Goal: Transaction & Acquisition: Book appointment/travel/reservation

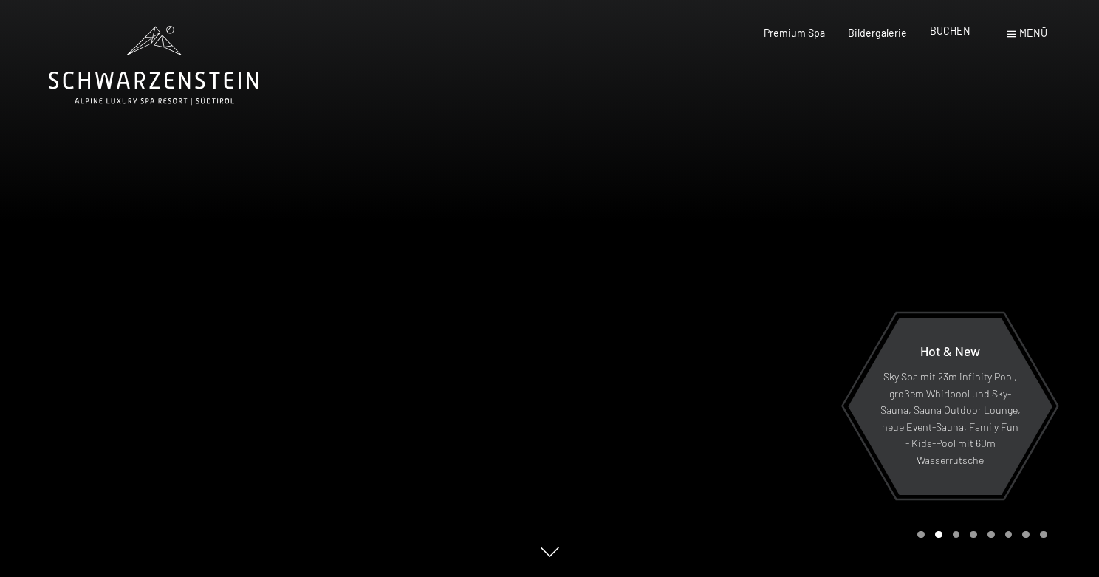
click at [943, 27] on span "BUCHEN" at bounding box center [950, 30] width 41 height 13
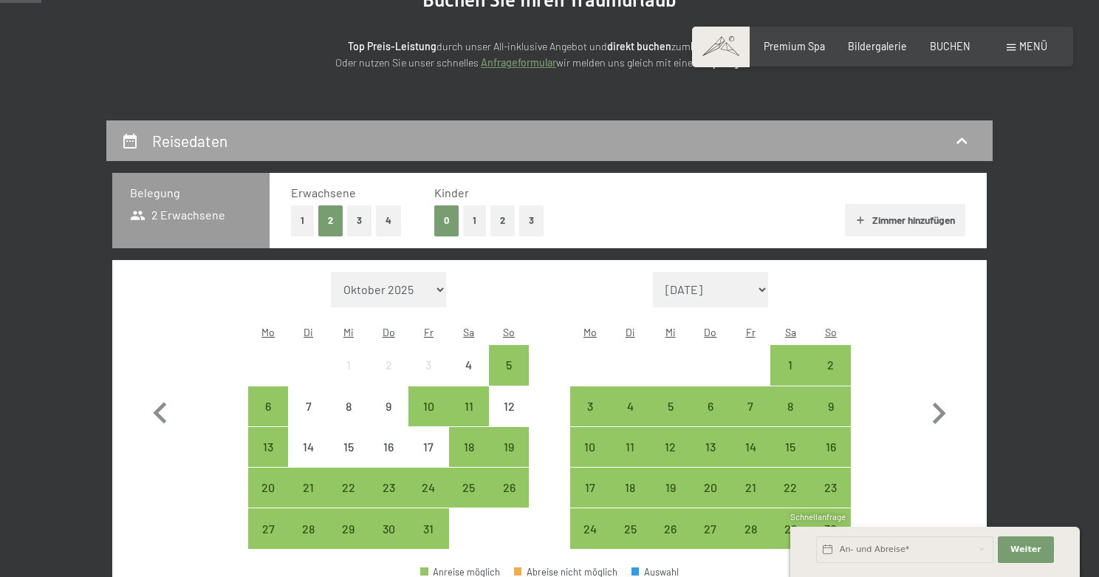
scroll to position [225, 0]
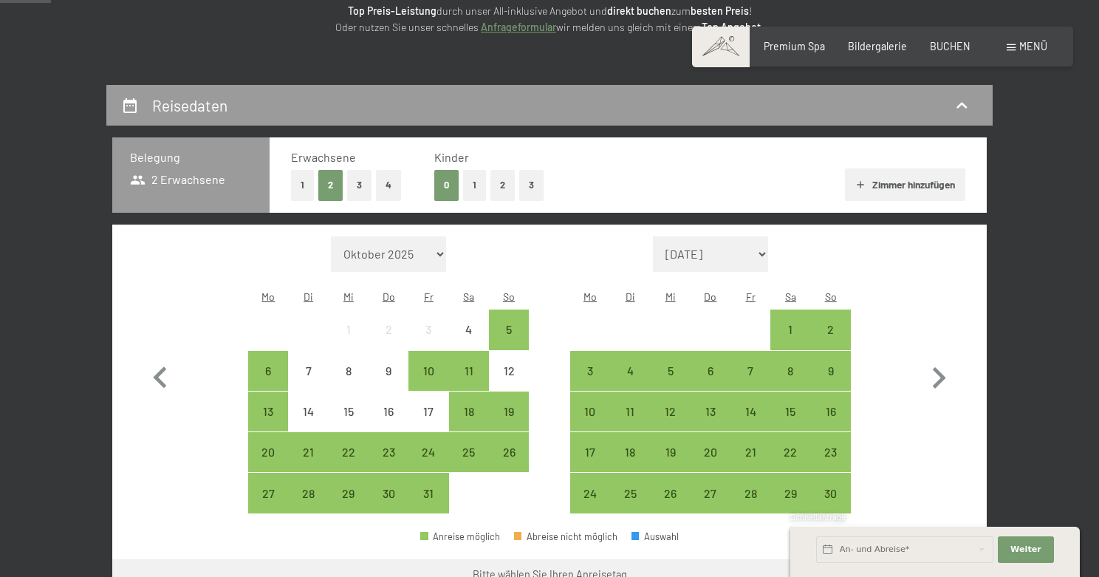
click at [505, 181] on button "2" at bounding box center [503, 185] width 24 height 30
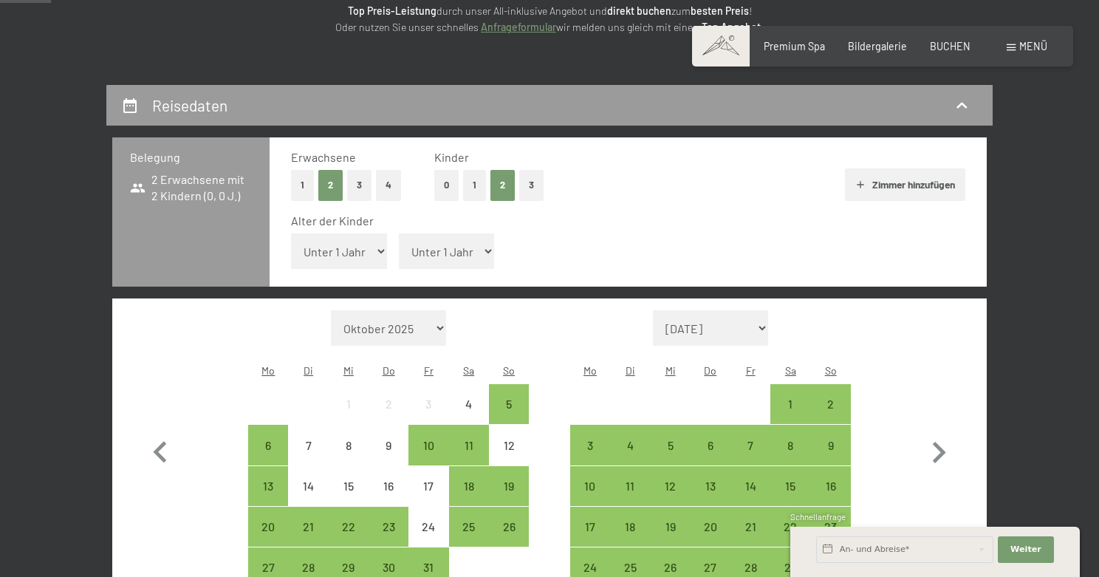
select select "7"
select select "10"
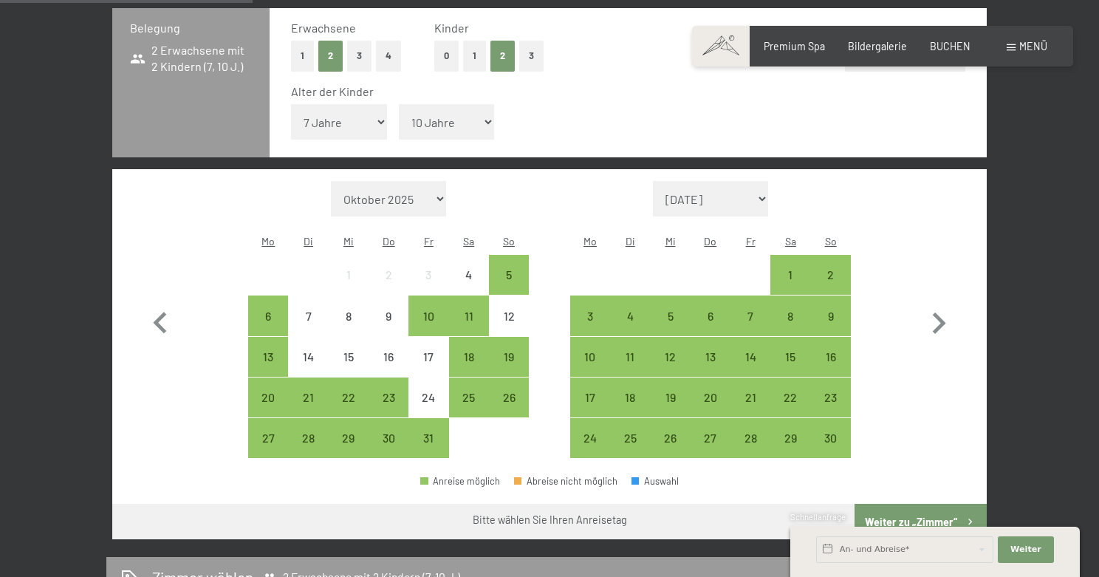
scroll to position [362, 0]
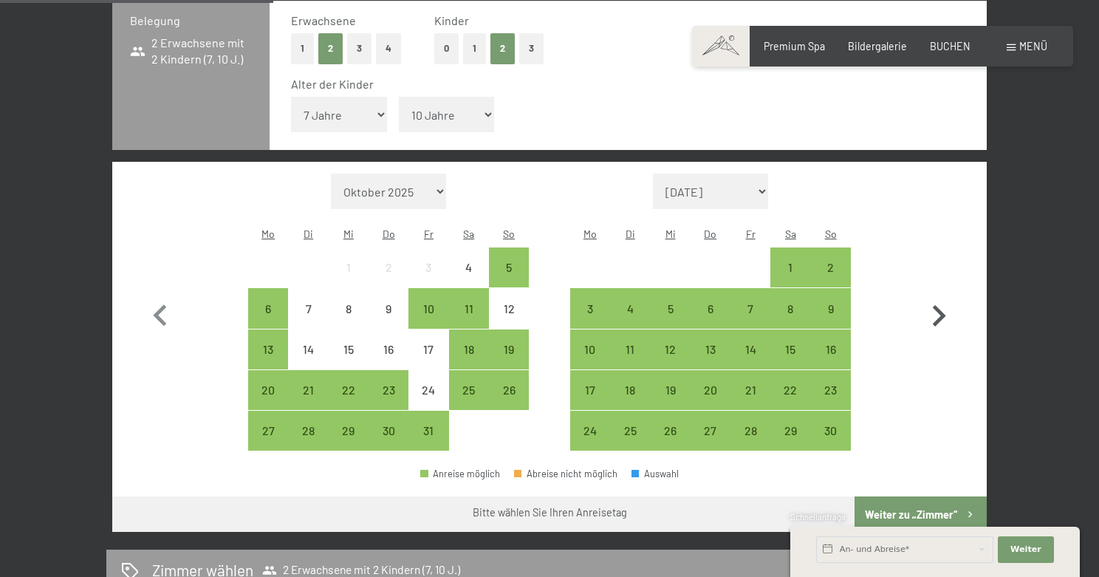
click at [954, 295] on icon "button" at bounding box center [939, 316] width 43 height 43
select select "2025-11-01"
select select "2025-12-01"
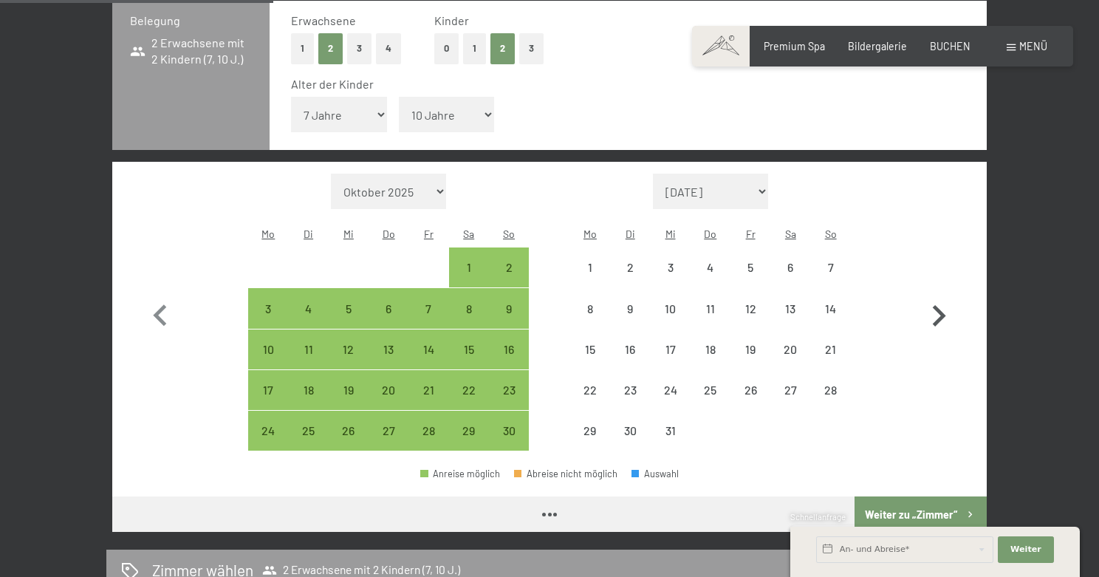
select select "2025-11-01"
select select "2025-12-01"
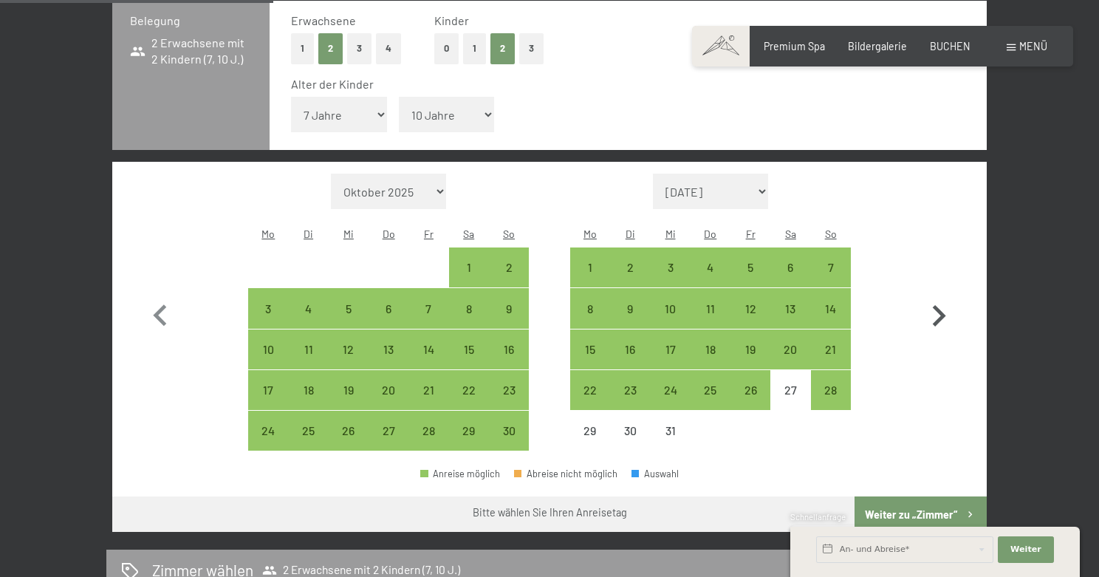
click at [954, 295] on icon "button" at bounding box center [939, 316] width 43 height 43
select select "2025-12-01"
select select "2026-01-01"
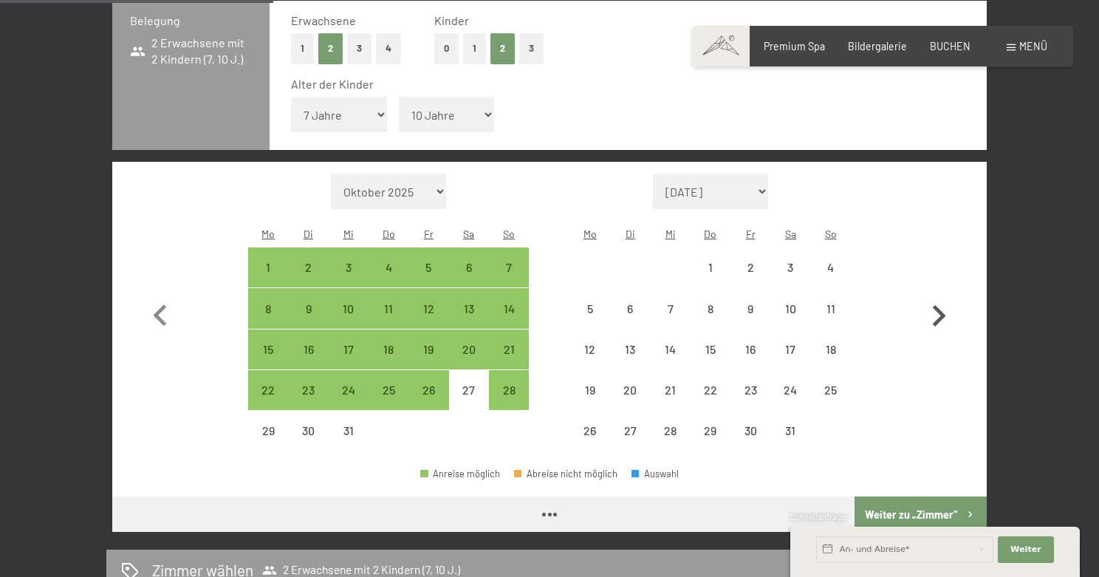
select select "2025-12-01"
select select "2026-01-01"
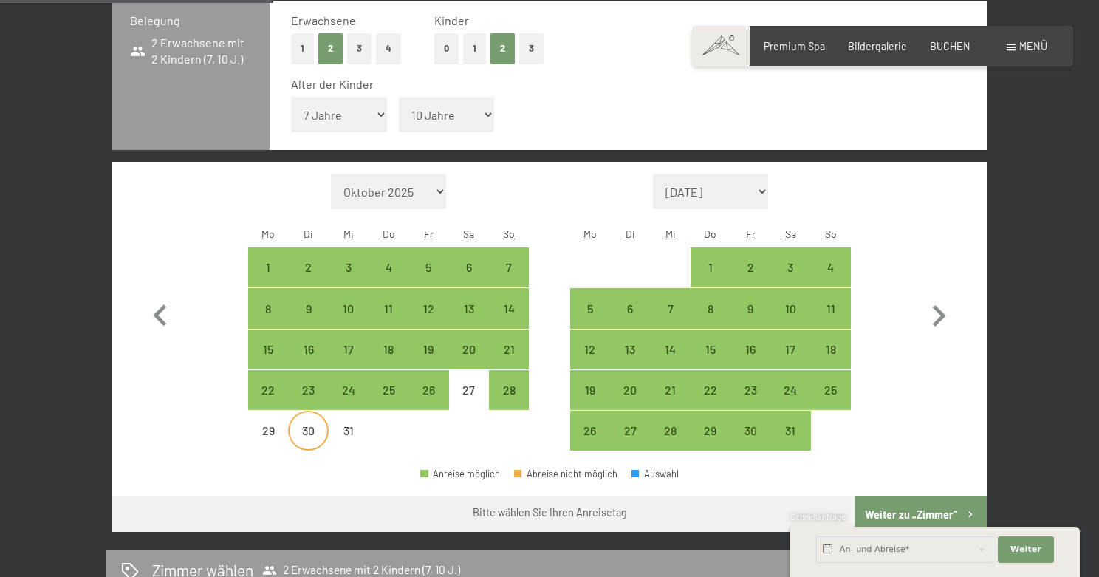
click at [315, 425] on div "30" at bounding box center [308, 443] width 37 height 37
select select "2025-12-01"
select select "2026-01-01"
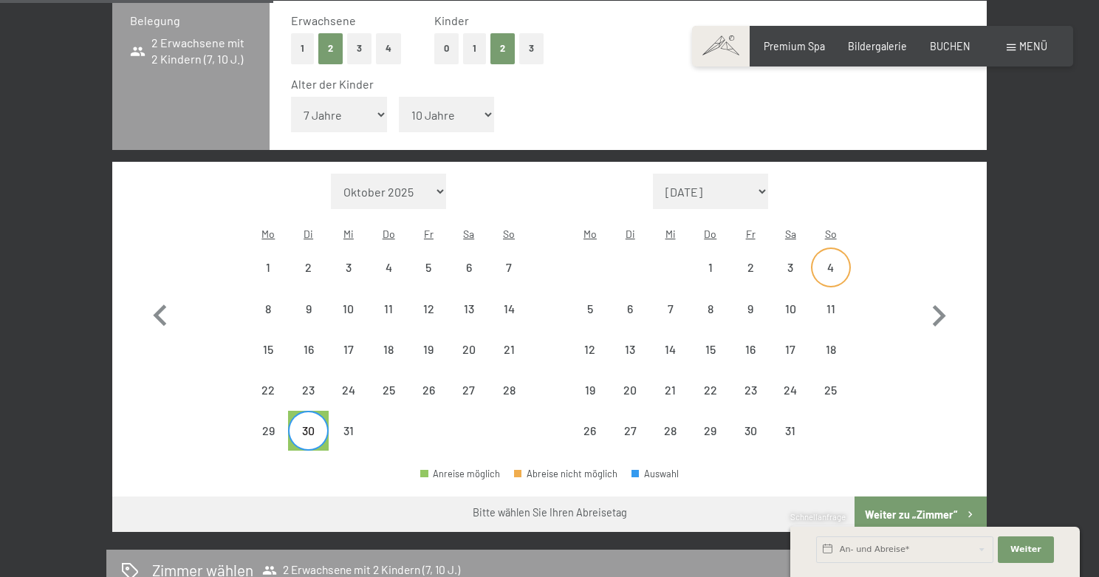
click at [823, 262] on div "4" at bounding box center [831, 280] width 37 height 37
select select "2025-12-01"
select select "2026-01-01"
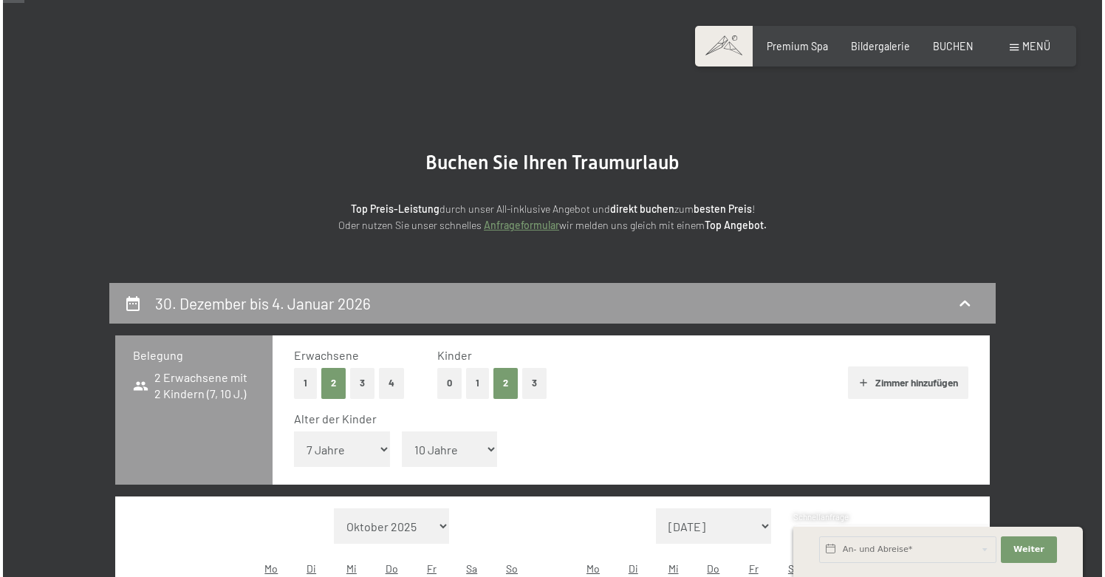
scroll to position [8, 0]
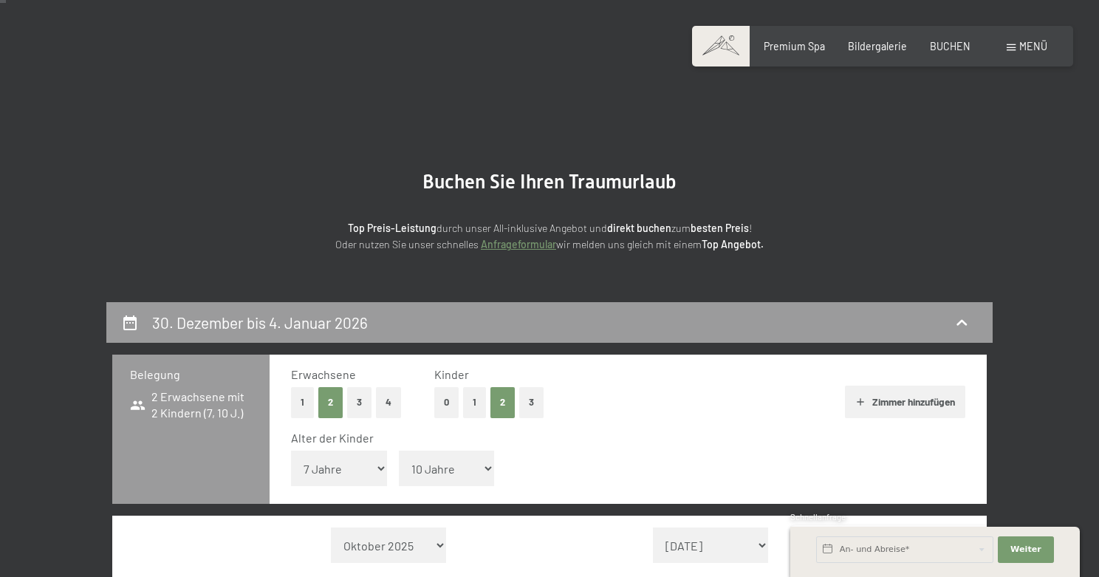
click at [1032, 46] on span "Menü" at bounding box center [1034, 46] width 28 height 13
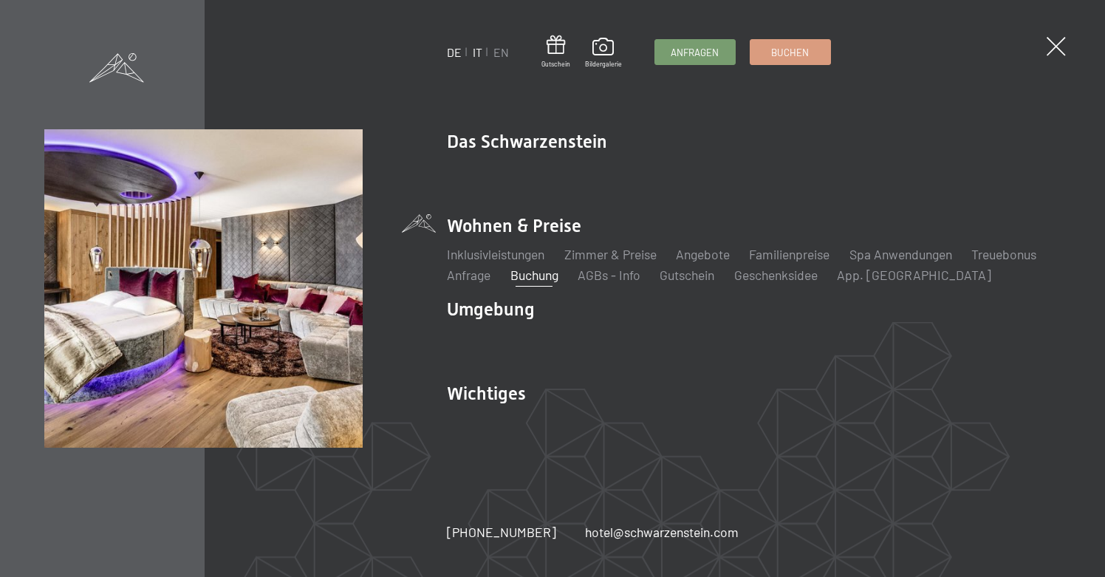
click at [477, 54] on link "IT" at bounding box center [478, 52] width 10 height 14
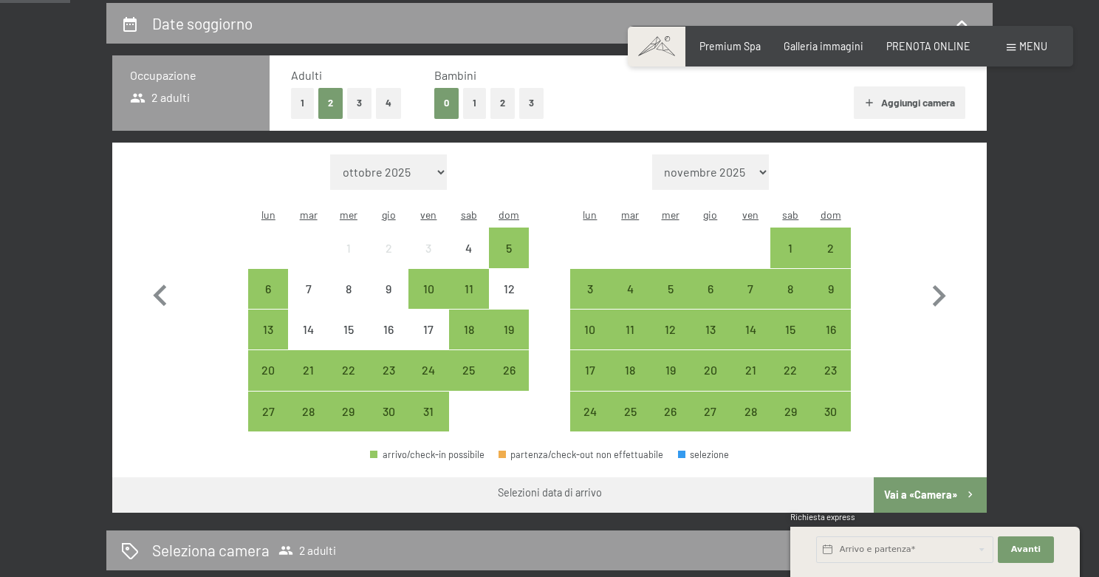
scroll to position [336, 0]
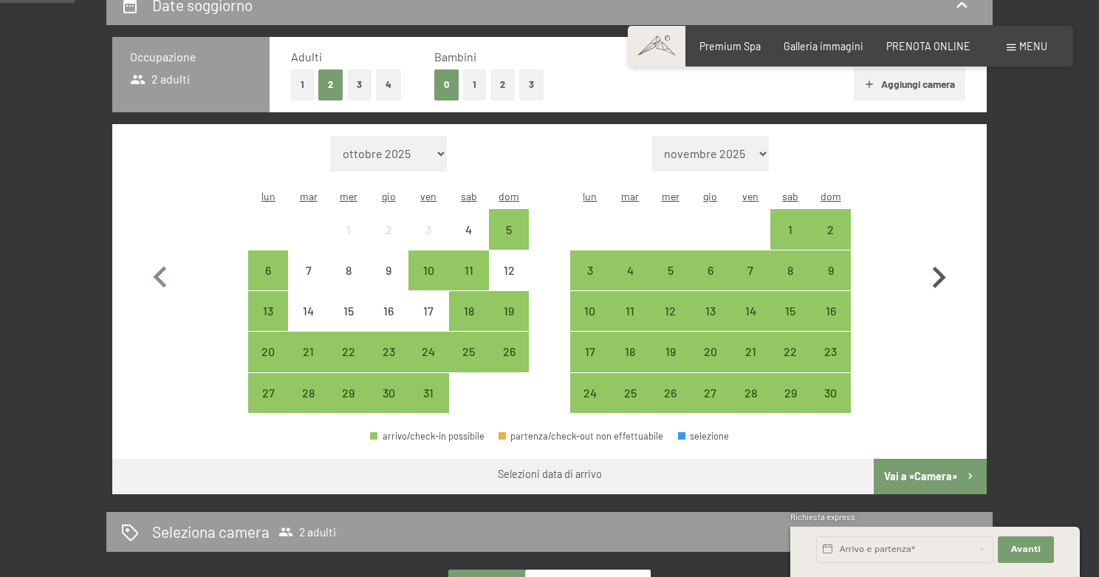
click at [941, 267] on icon "button" at bounding box center [939, 277] width 13 height 21
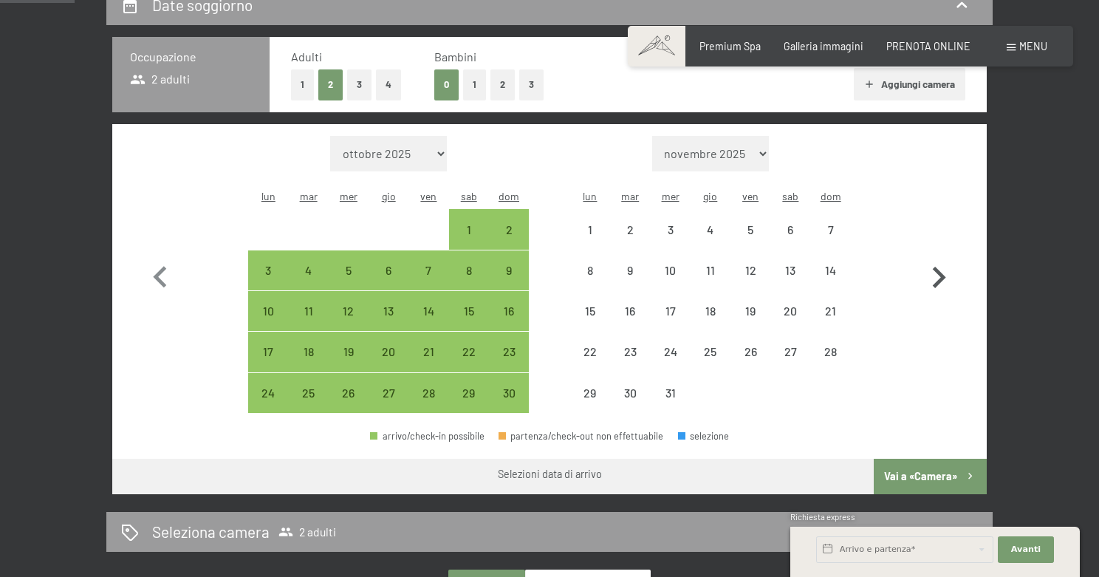
select select "2025-11-01"
select select "2025-12-01"
select select "2025-11-01"
select select "2025-12-01"
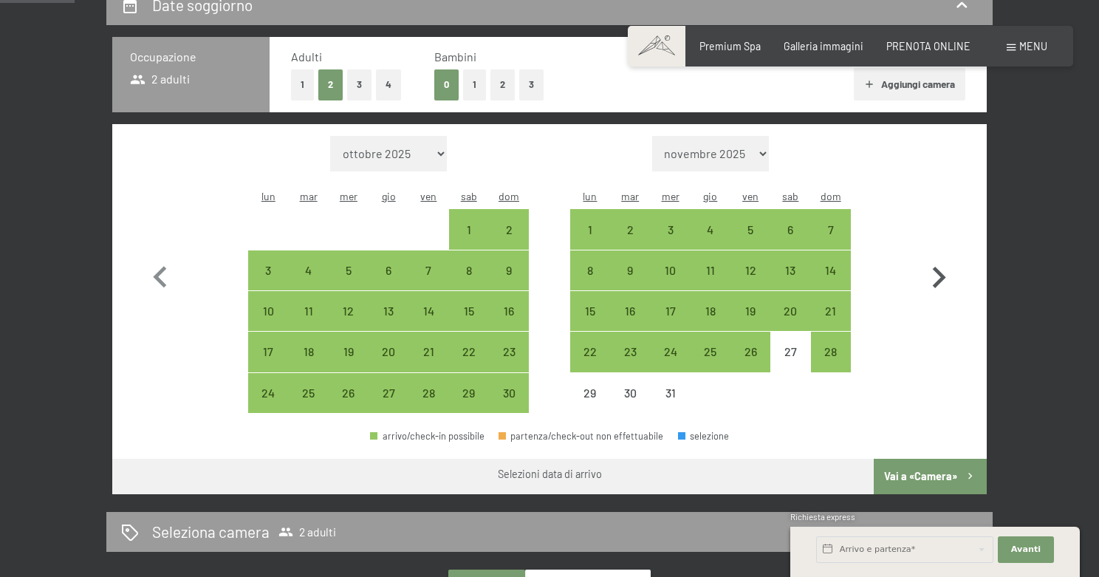
click at [939, 266] on icon "button" at bounding box center [939, 277] width 43 height 43
select select "2025-12-01"
select select "2026-01-01"
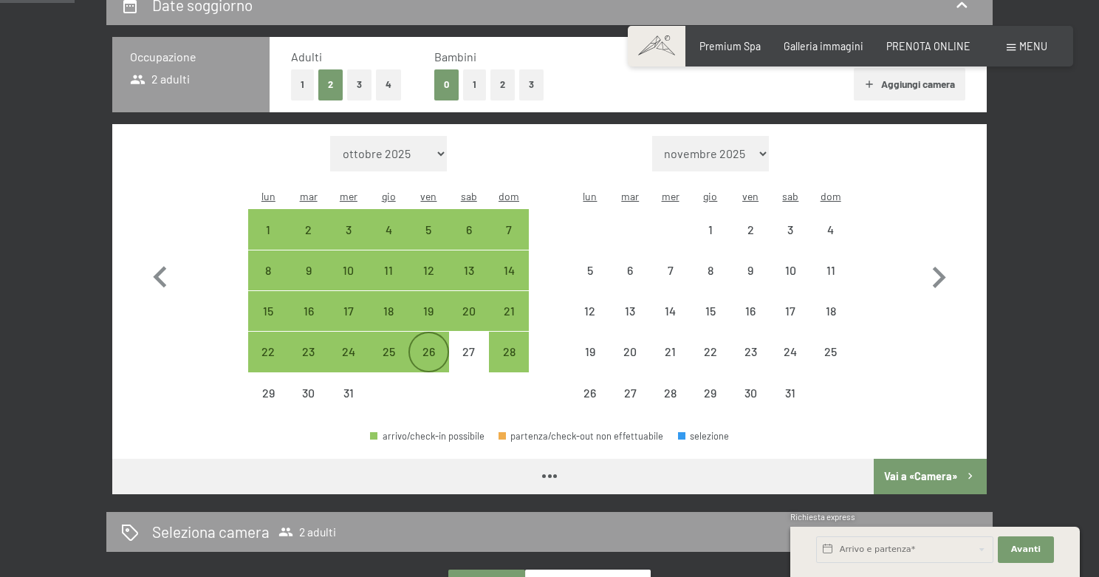
select select "2025-12-01"
select select "2026-01-01"
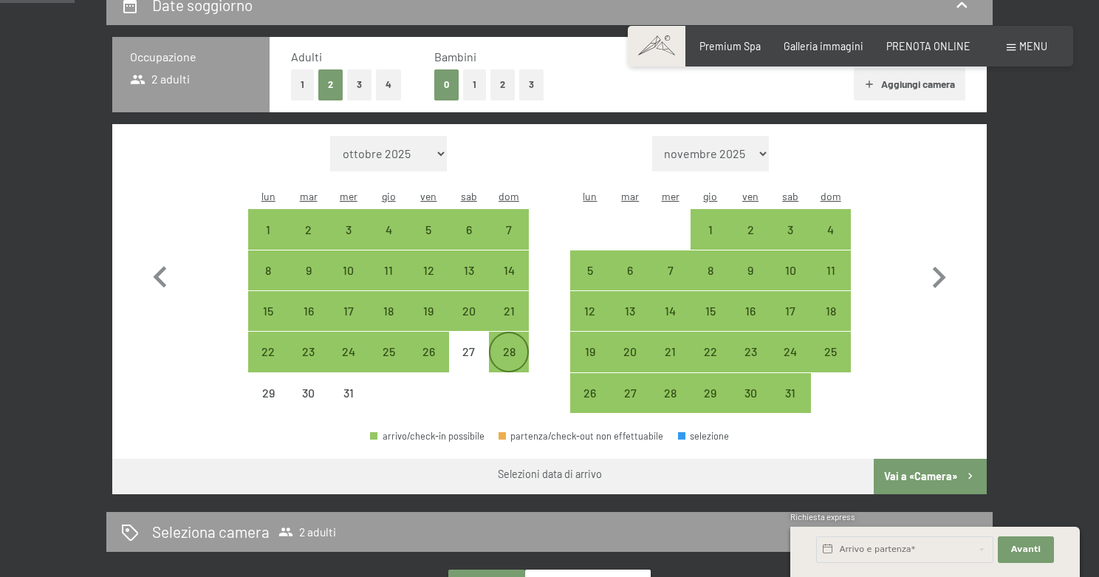
click at [518, 346] on div "28" at bounding box center [509, 364] width 37 height 37
select select "2025-12-01"
select select "2026-01-01"
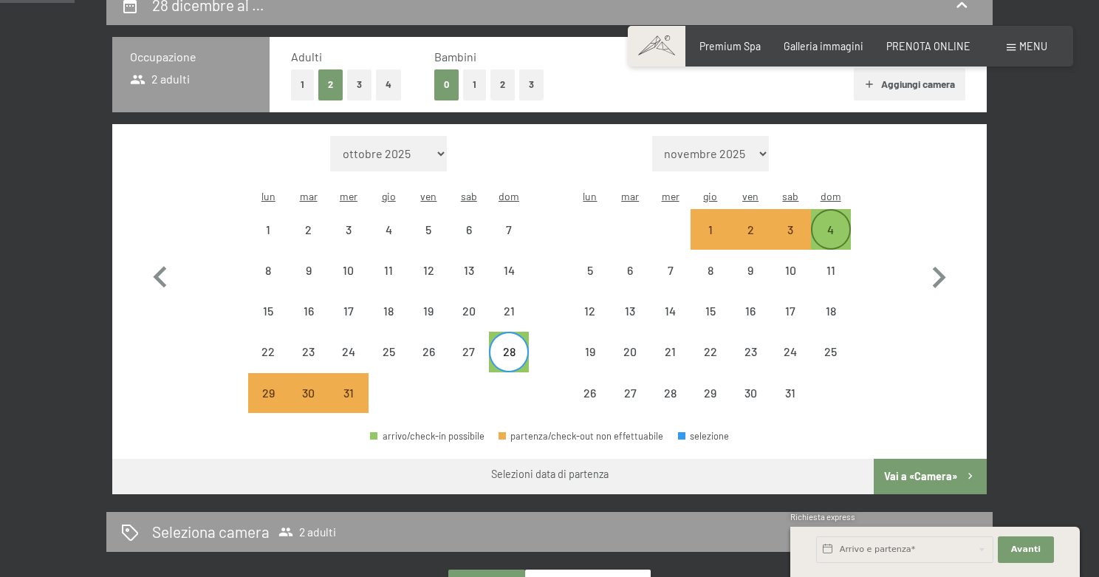
click at [842, 224] on div "4" at bounding box center [831, 242] width 37 height 37
select select "2025-12-01"
select select "2026-01-01"
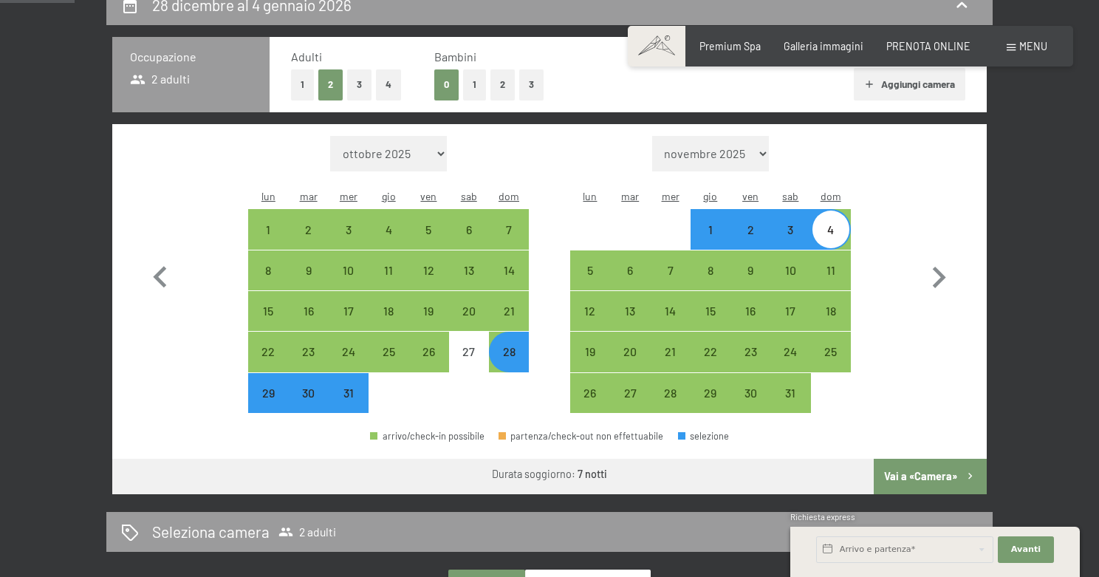
click at [494, 86] on button "2" at bounding box center [503, 84] width 24 height 30
select select "2025-12-01"
select select "2026-01-01"
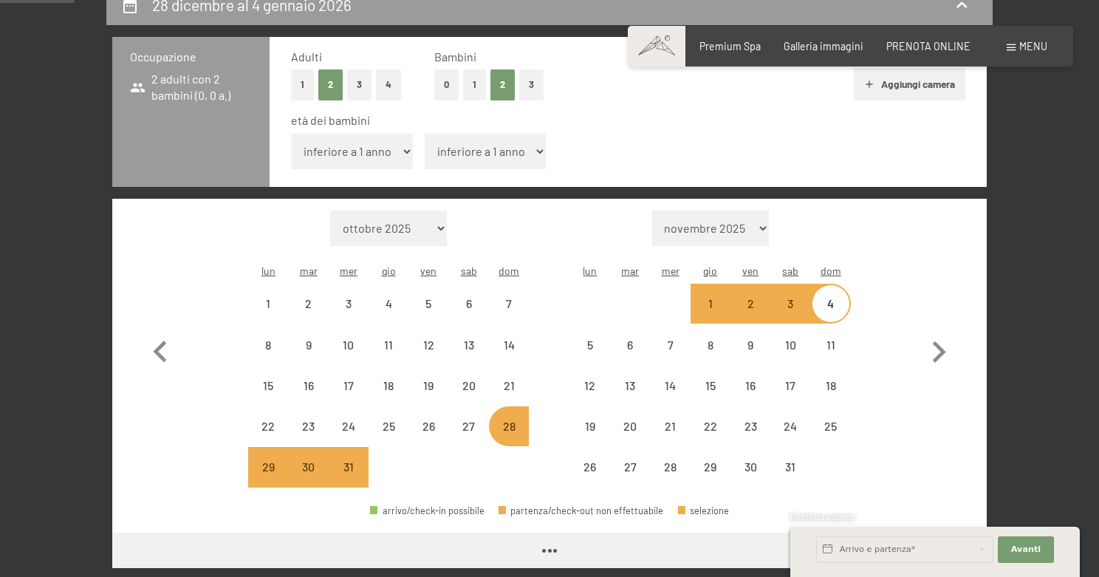
select select "2025-12-01"
select select "2026-01-01"
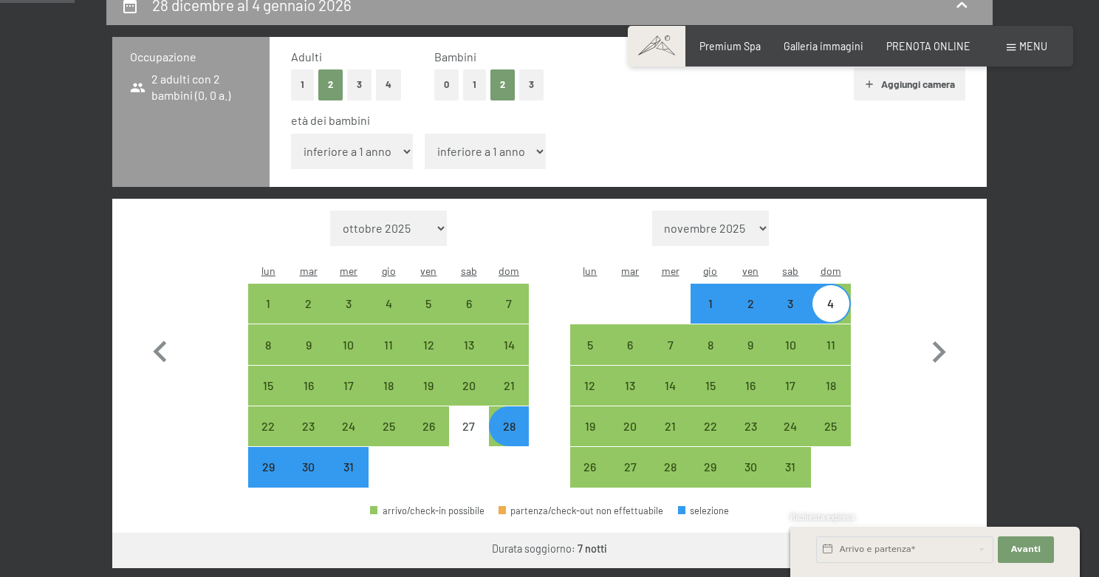
select select "7"
select select "2025-12-01"
select select "2026-01-01"
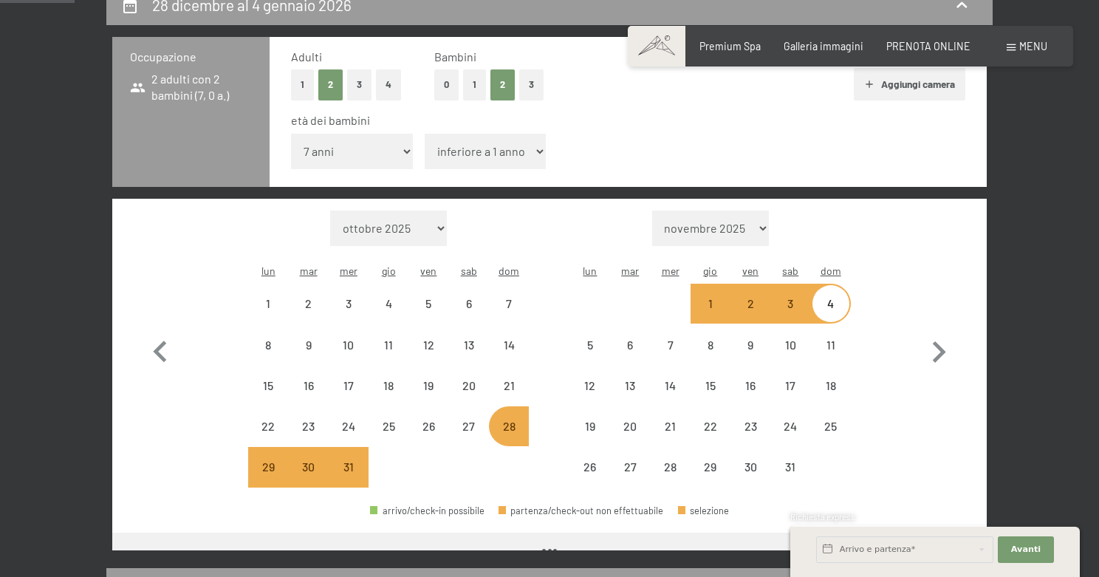
select select "2025-12-01"
select select "2026-01-01"
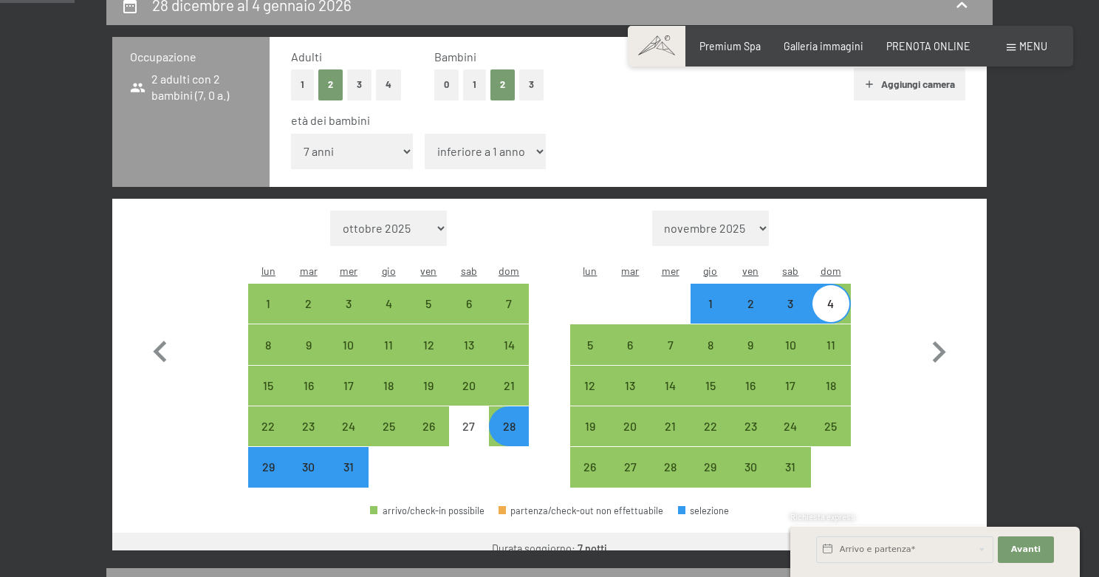
select select "10"
select select "2025-12-01"
select select "2026-01-01"
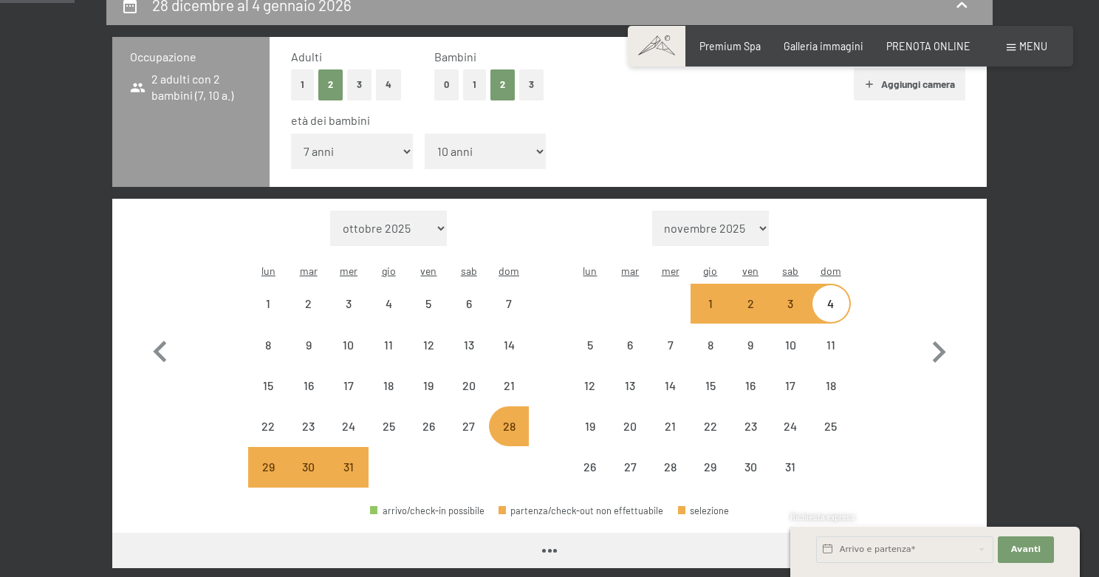
select select "2025-12-01"
select select "2026-01-01"
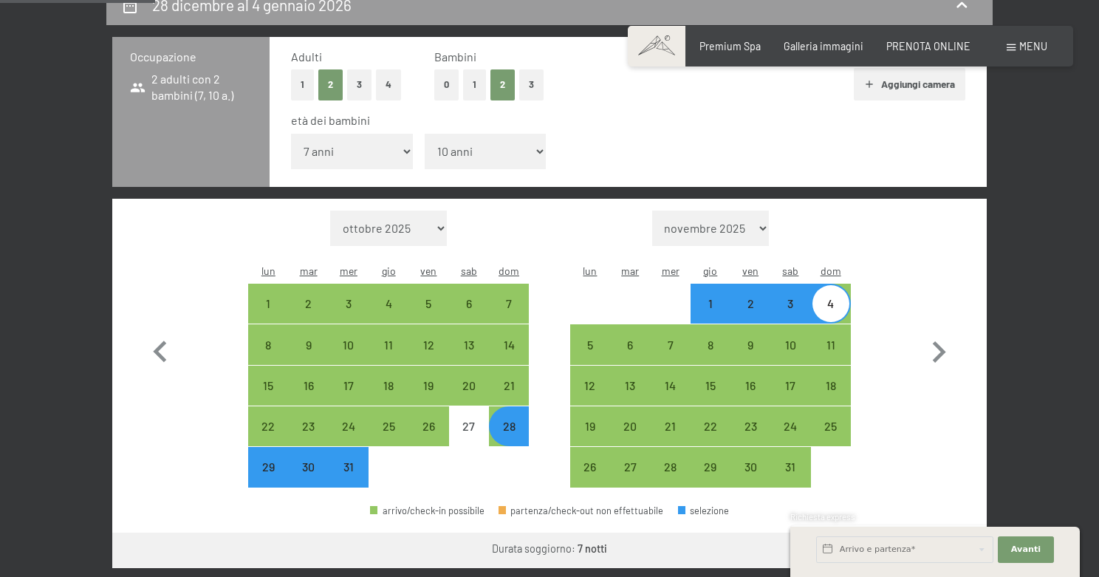
scroll to position [352, 0]
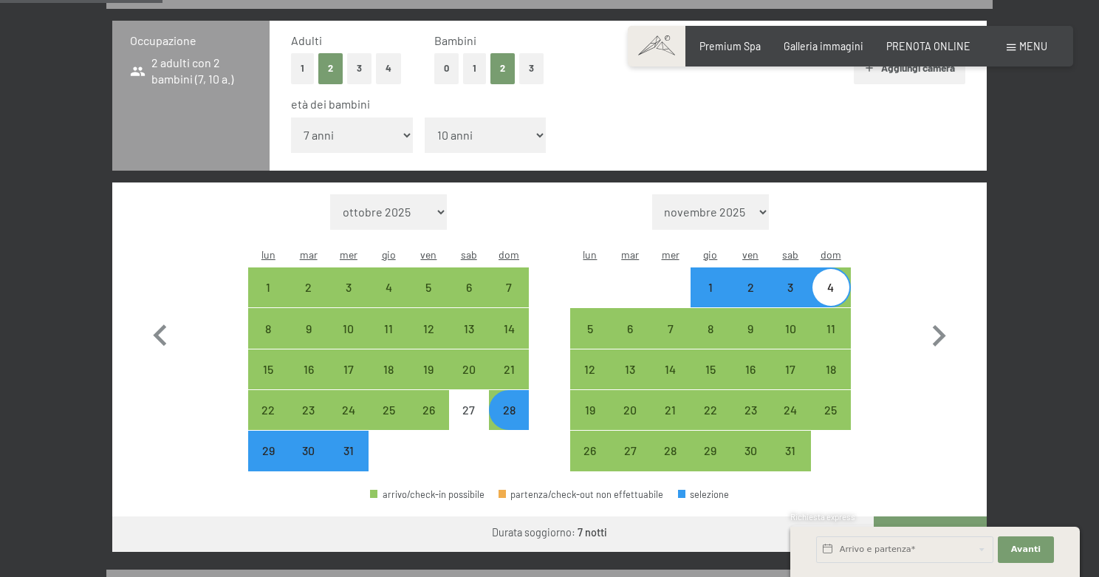
click at [489, 390] on div "28" at bounding box center [509, 410] width 40 height 40
select select "2025-12-01"
select select "2026-01-01"
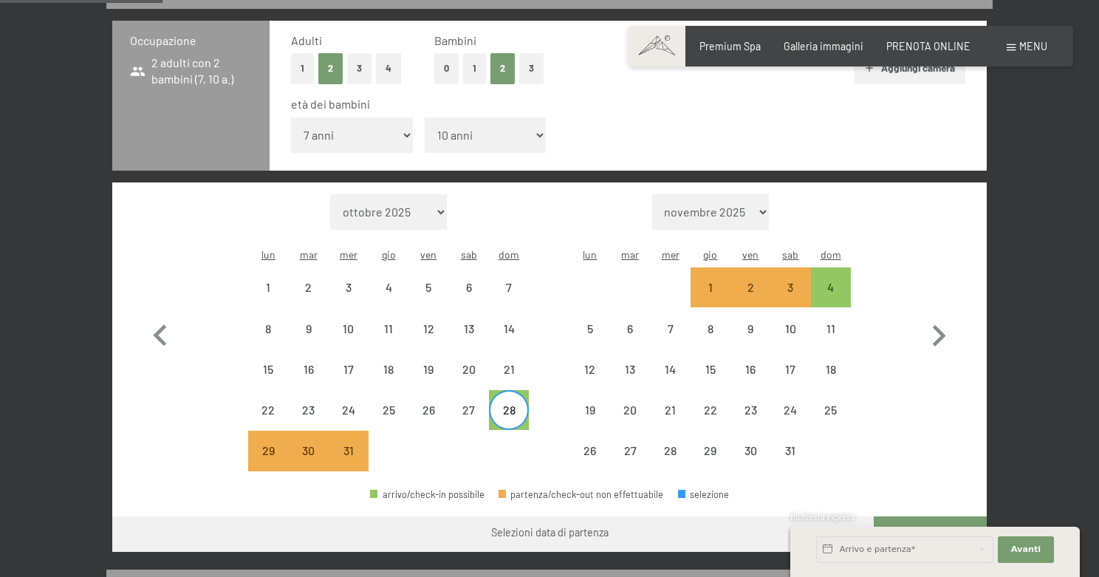
click at [504, 404] on div "28" at bounding box center [509, 422] width 37 height 37
select select "2025-12-01"
select select "2026-01-01"
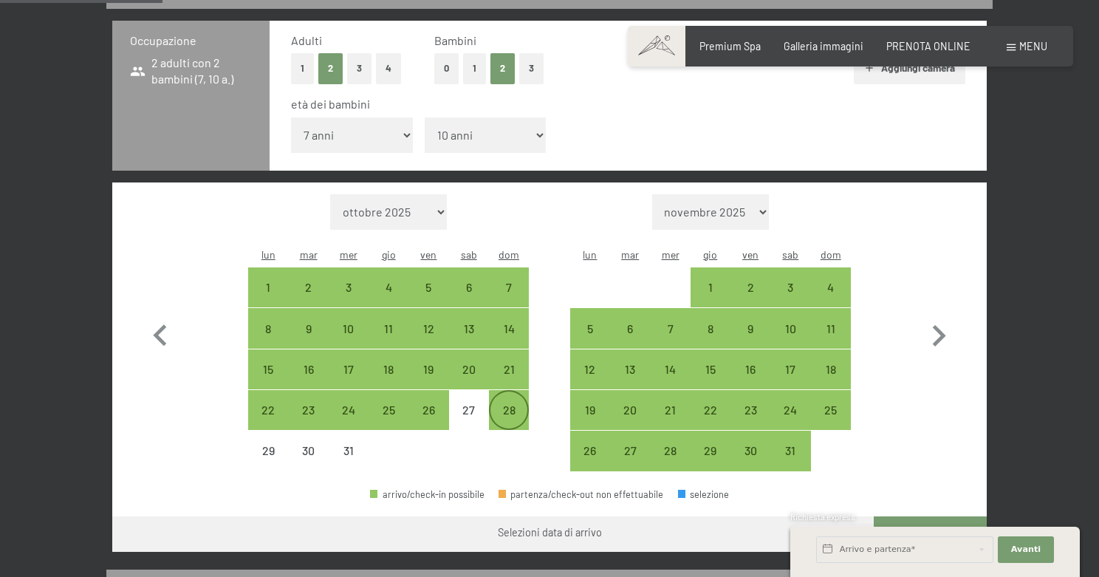
click at [504, 404] on div "28" at bounding box center [509, 422] width 37 height 37
select select "2025-12-01"
select select "2026-01-01"
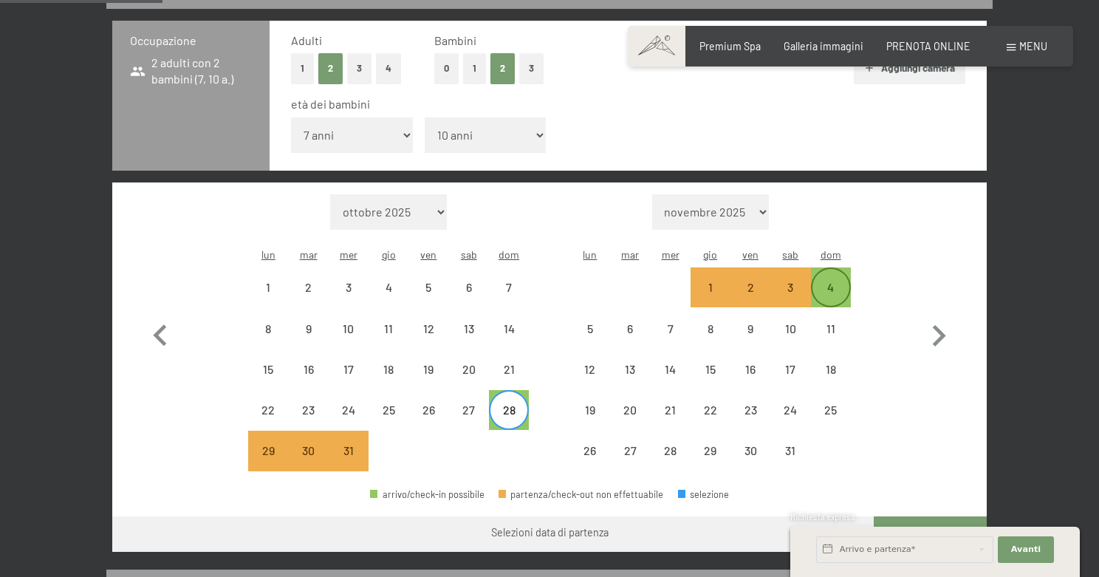
click at [839, 282] on div "4" at bounding box center [831, 300] width 37 height 37
select select "2025-12-01"
select select "2026-01-01"
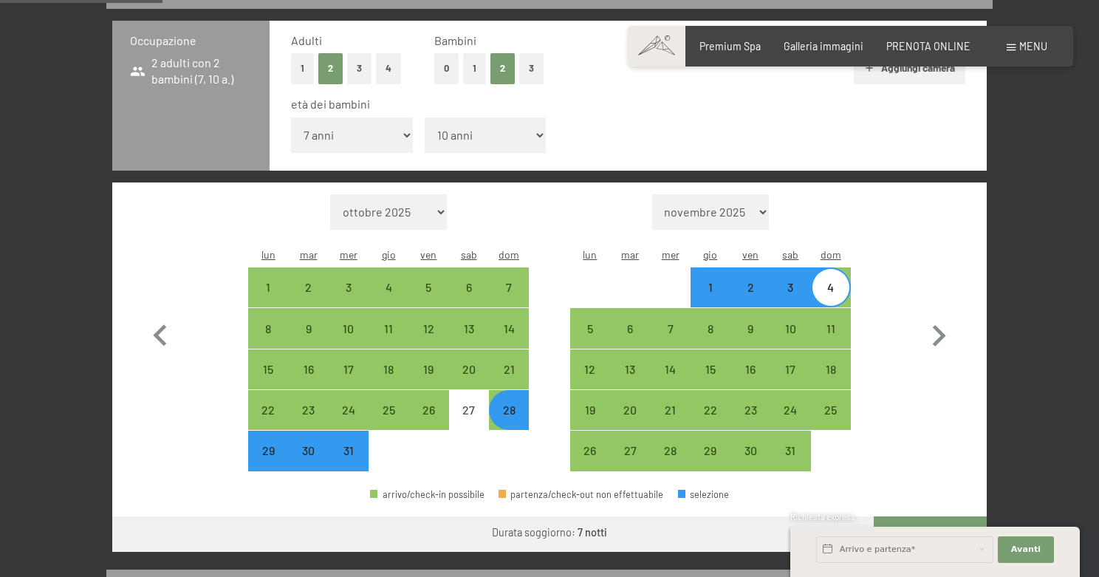
click at [927, 516] on button "Vai a «Camera»" at bounding box center [930, 533] width 113 height 35
select select "2025-12-01"
select select "2026-01-01"
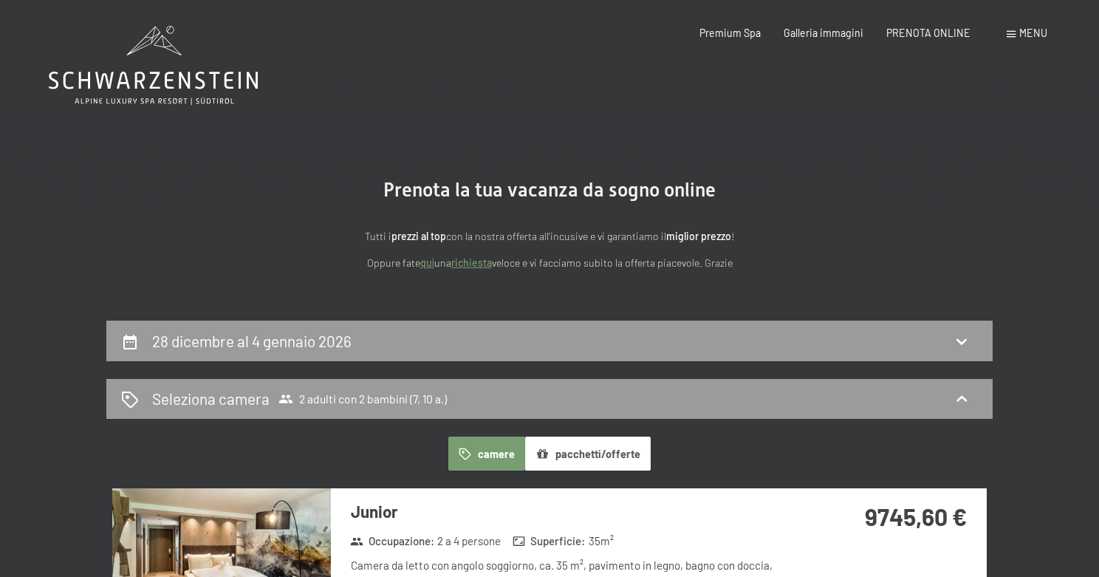
scroll to position [0, 0]
